Goal: Transaction & Acquisition: Purchase product/service

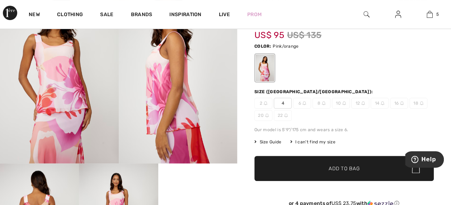
scroll to position [56, 0]
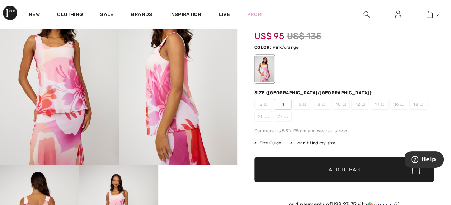
click at [282, 103] on span "4" at bounding box center [283, 104] width 18 height 11
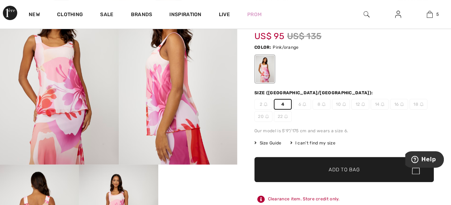
click at [366, 172] on span "✔ Added to Bag Add to Bag" at bounding box center [343, 169] width 179 height 25
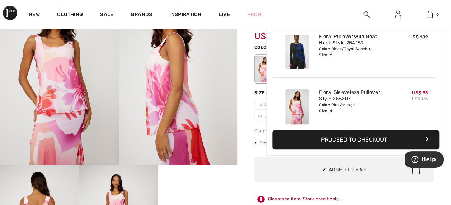
scroll to position [245, 0]
